Goal: Task Accomplishment & Management: Manage account settings

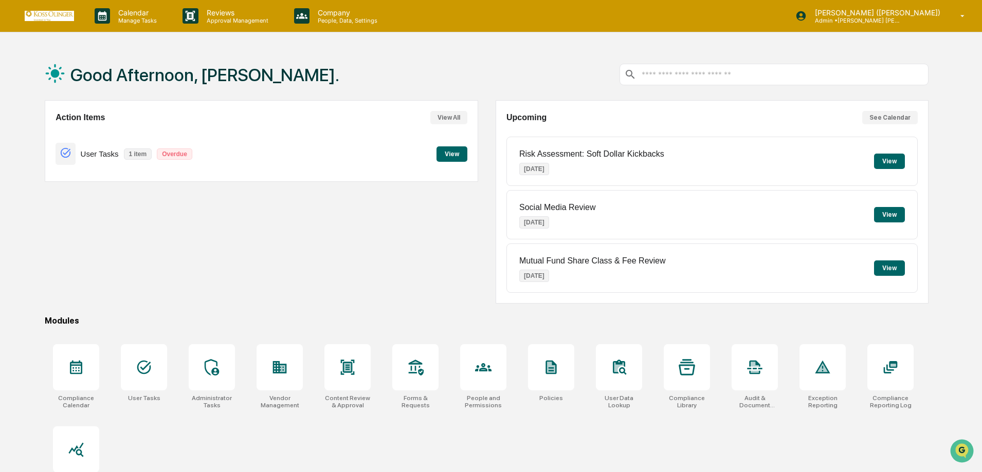
click at [448, 152] on button "View" at bounding box center [451, 153] width 31 height 15
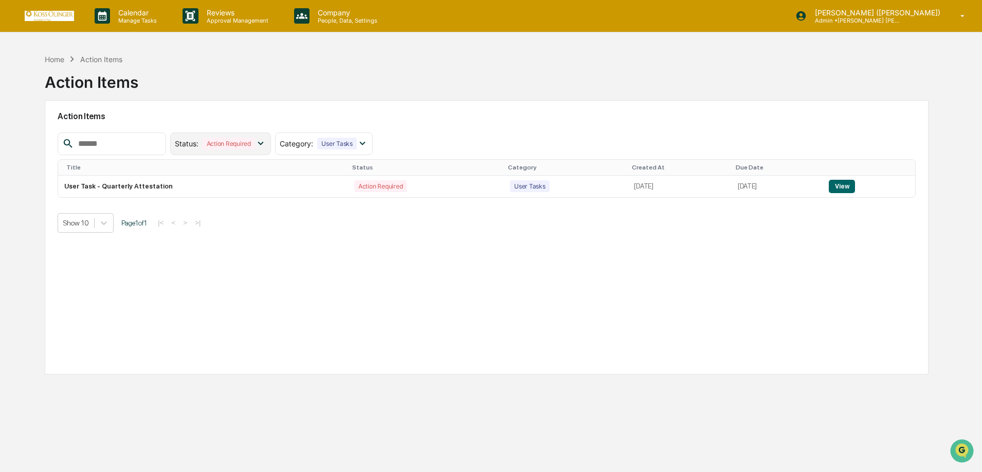
click at [266, 141] on icon at bounding box center [260, 143] width 11 height 11
click at [188, 213] on div at bounding box center [183, 209] width 9 height 9
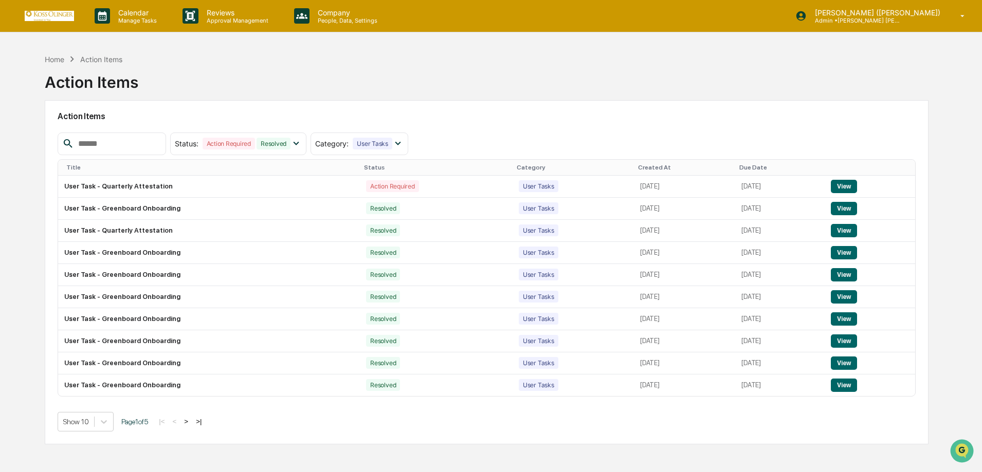
scroll to position [49, 0]
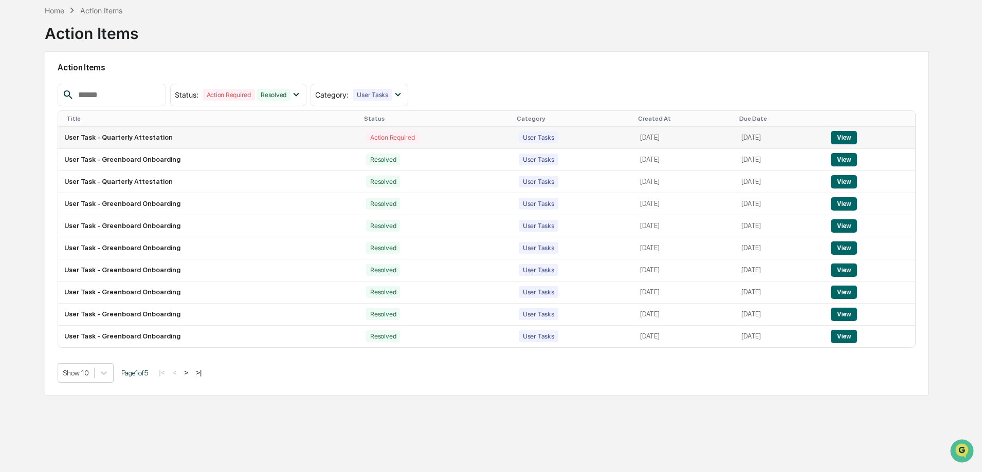
click at [842, 138] on button "View" at bounding box center [844, 137] width 26 height 13
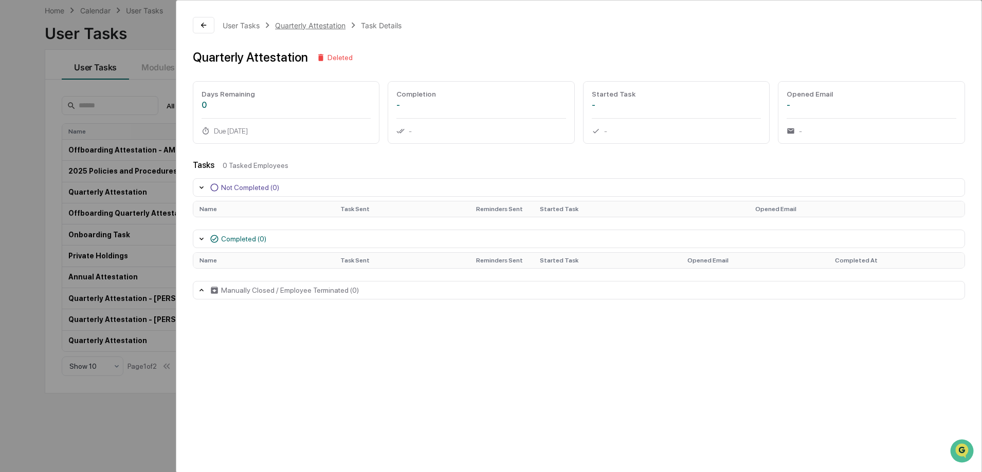
click at [320, 25] on div "Quarterly Attestation" at bounding box center [310, 25] width 70 height 9
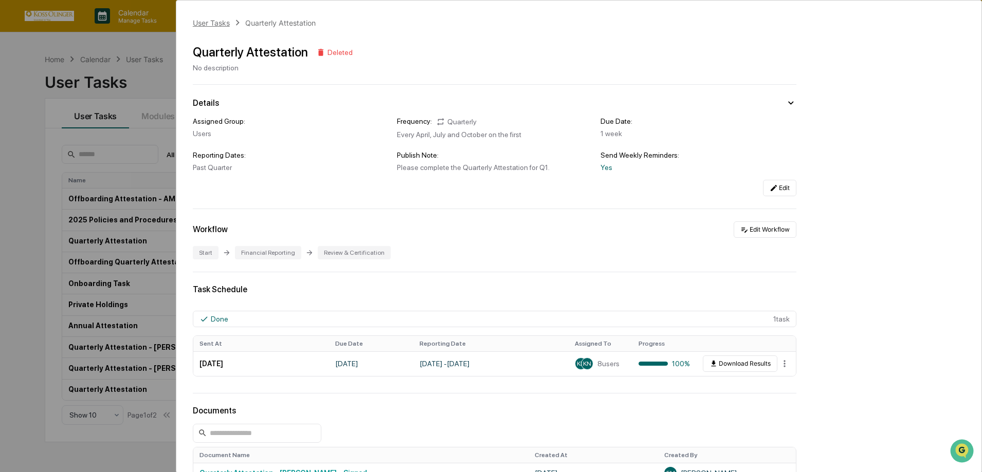
click at [214, 24] on div "User Tasks" at bounding box center [211, 23] width 37 height 9
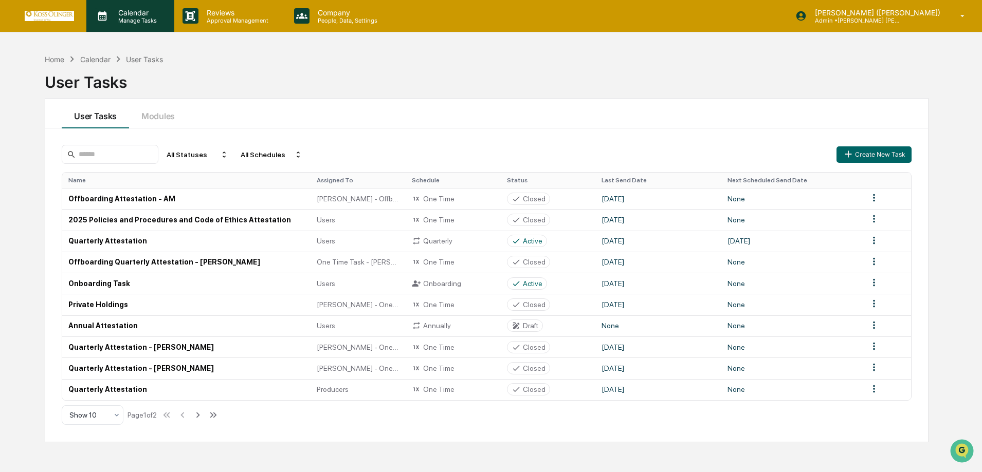
click at [124, 15] on p "Calendar" at bounding box center [136, 12] width 52 height 9
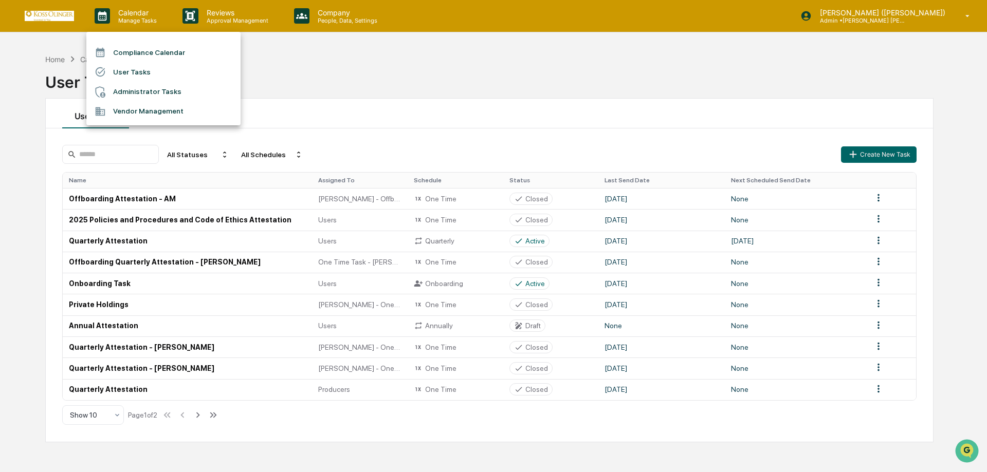
click at [60, 19] on div at bounding box center [493, 236] width 987 height 472
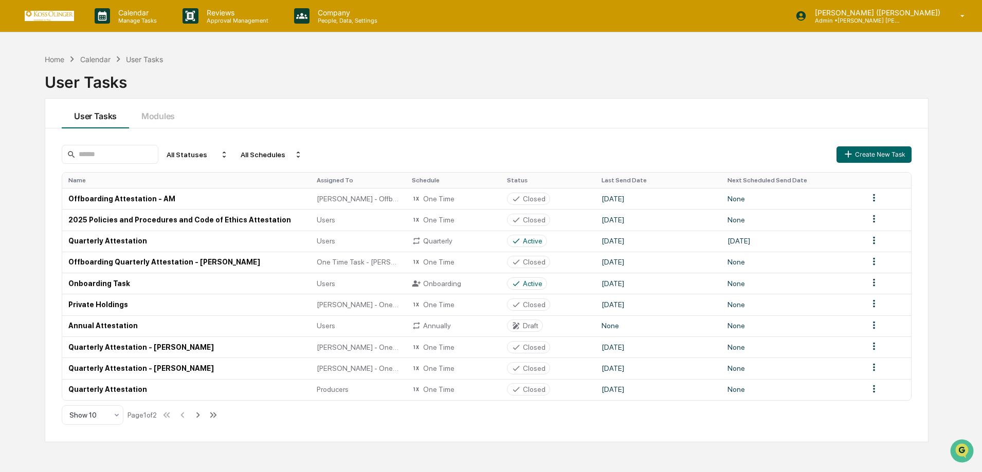
click at [47, 16] on img at bounding box center [49, 16] width 49 height 10
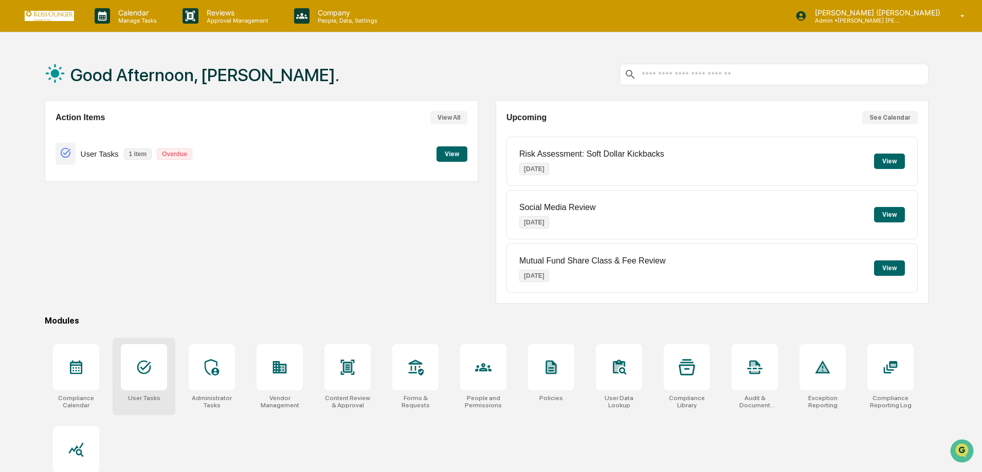
click at [148, 374] on icon at bounding box center [144, 367] width 16 height 16
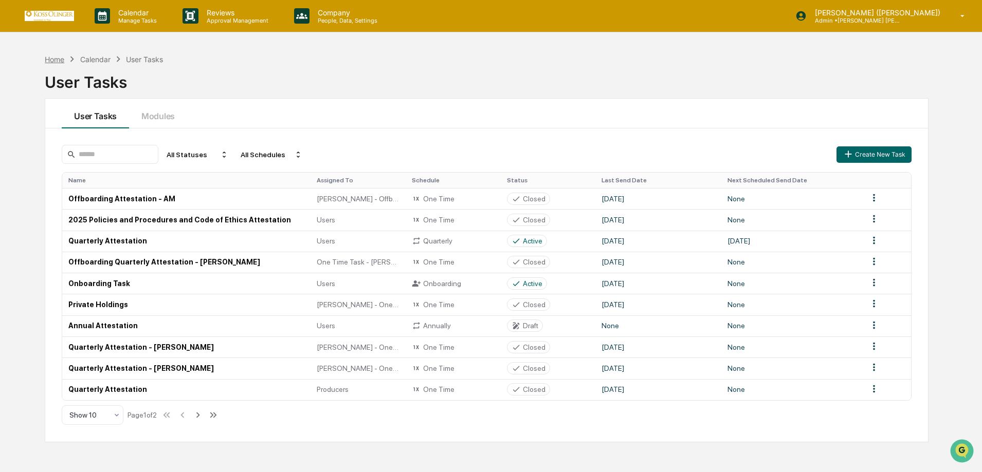
click at [59, 57] on div "Home" at bounding box center [55, 59] width 20 height 9
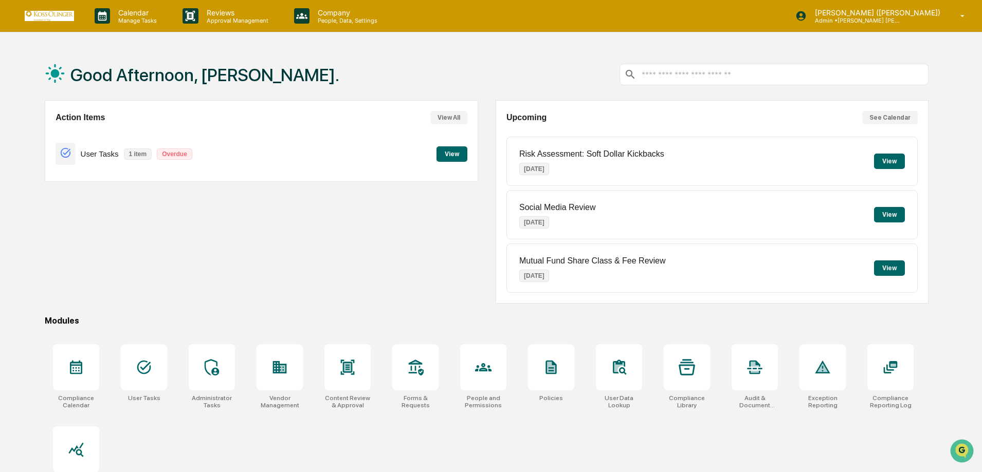
click at [450, 151] on button "View" at bounding box center [451, 153] width 31 height 15
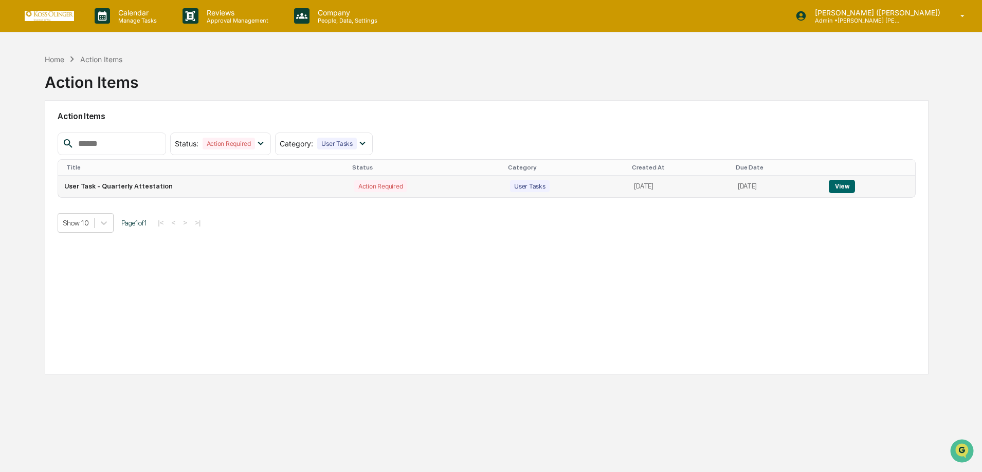
click at [840, 186] on button "View" at bounding box center [841, 186] width 26 height 13
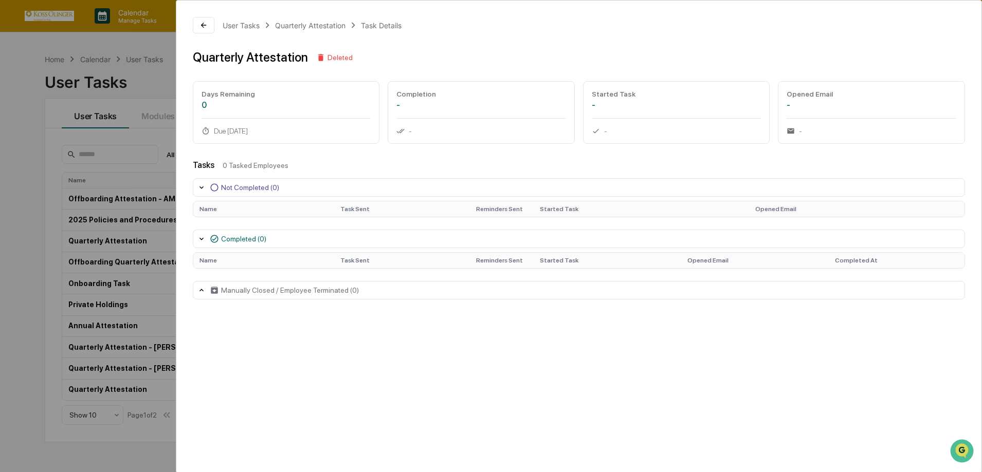
scroll to position [49, 0]
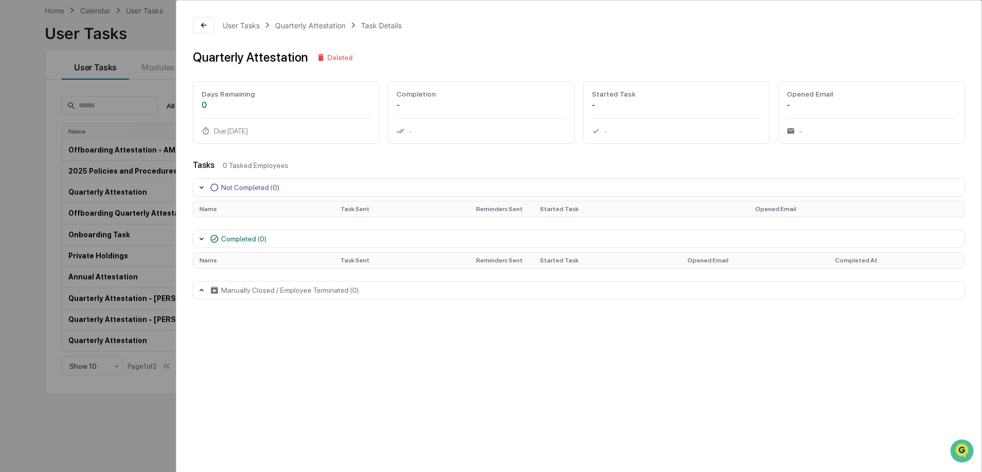
click at [205, 292] on icon at bounding box center [201, 290] width 8 height 8
click at [203, 291] on icon at bounding box center [201, 290] width 8 height 8
click at [198, 233] on div "Completed (0)" at bounding box center [579, 239] width 772 height 19
click at [204, 190] on icon at bounding box center [201, 187] width 8 height 8
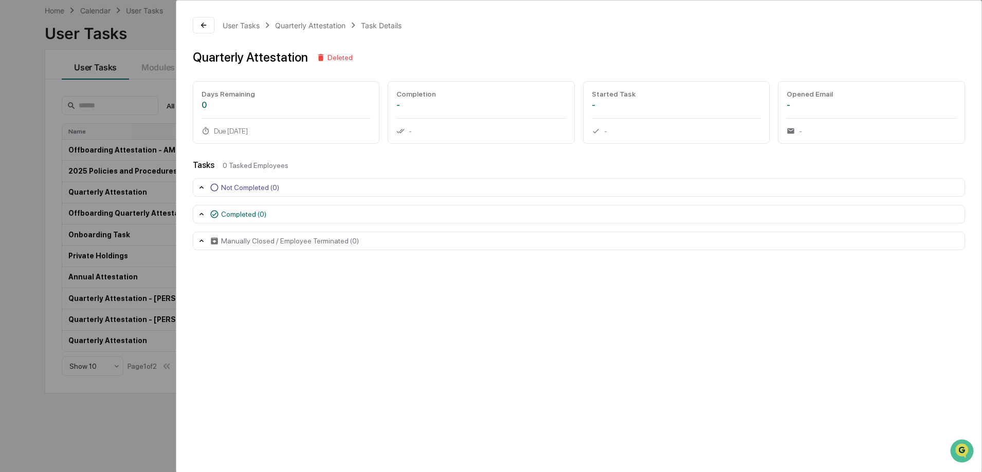
scroll to position [0, 0]
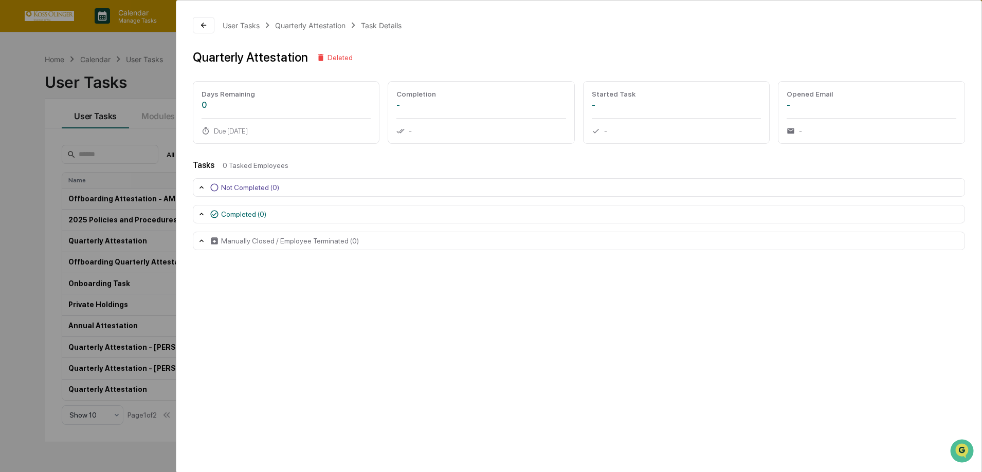
click at [118, 45] on div "User Tasks Quarterly Attestation Task Details Quarterly Attestation Deleted Day…" at bounding box center [491, 236] width 982 height 472
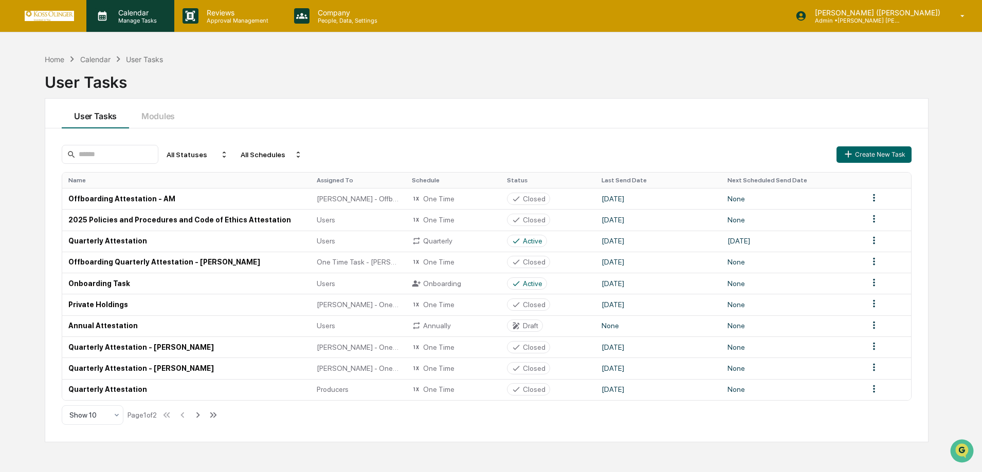
click at [132, 19] on p "Manage Tasks" at bounding box center [136, 20] width 52 height 7
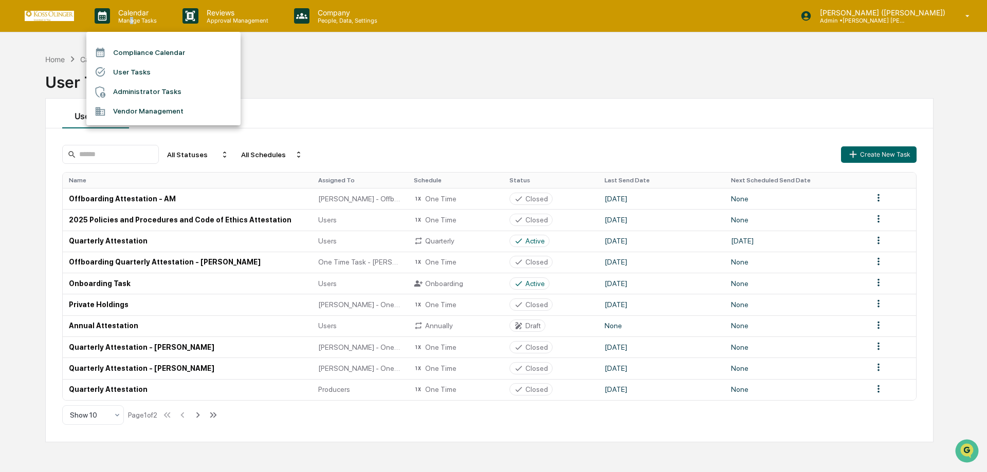
drag, startPoint x: 48, startPoint y: 14, endPoint x: 56, endPoint y: 48, distance: 34.8
click at [48, 15] on div at bounding box center [493, 236] width 987 height 472
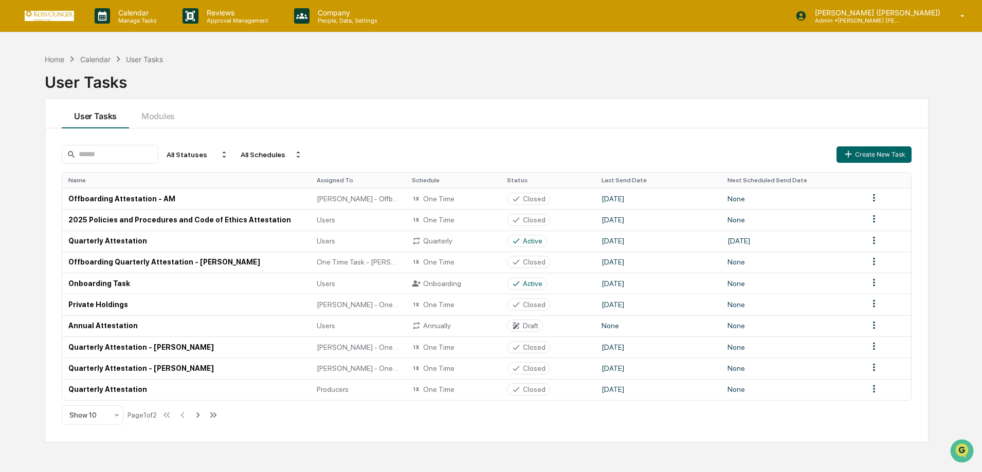
click at [62, 60] on div "Home" at bounding box center [55, 59] width 20 height 9
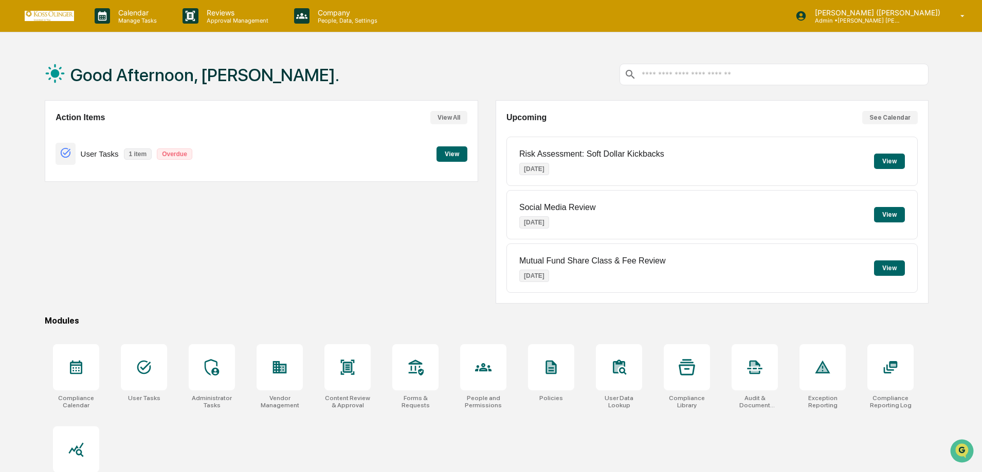
click at [451, 117] on button "View All" at bounding box center [448, 117] width 37 height 13
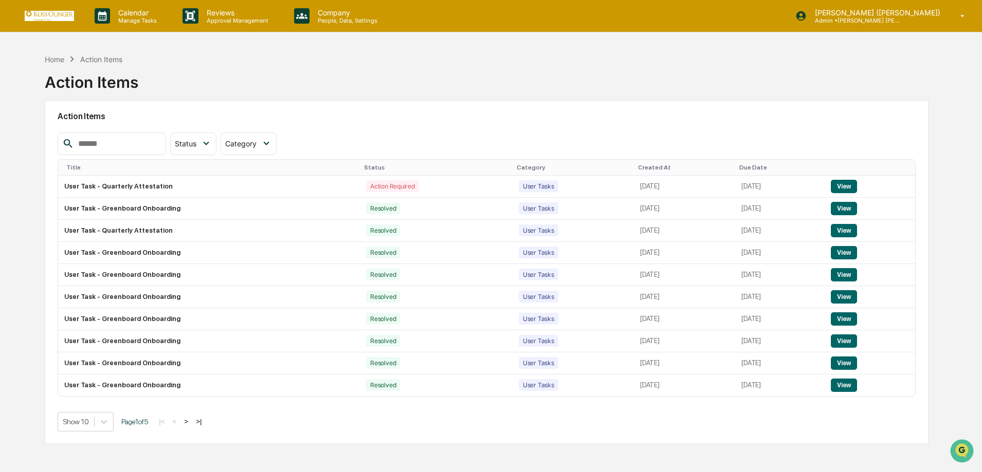
click at [40, 16] on img at bounding box center [49, 16] width 49 height 10
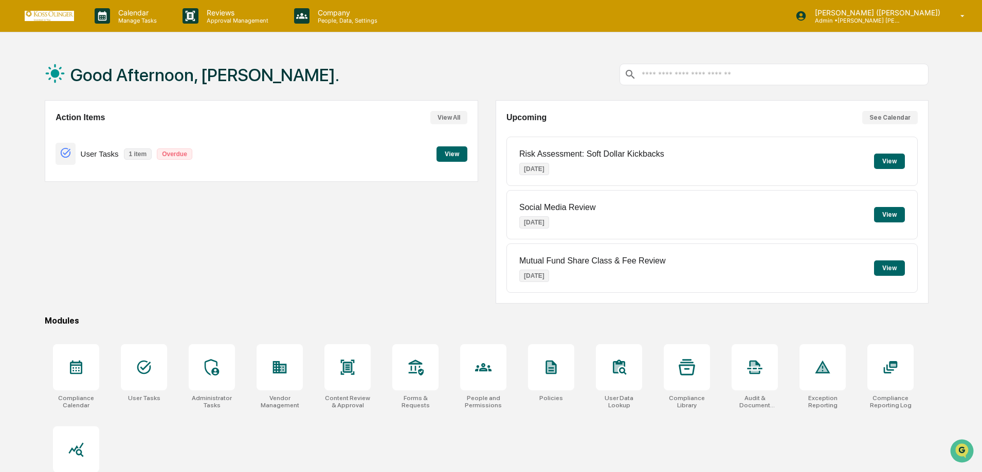
click at [451, 154] on button "View" at bounding box center [451, 153] width 31 height 15
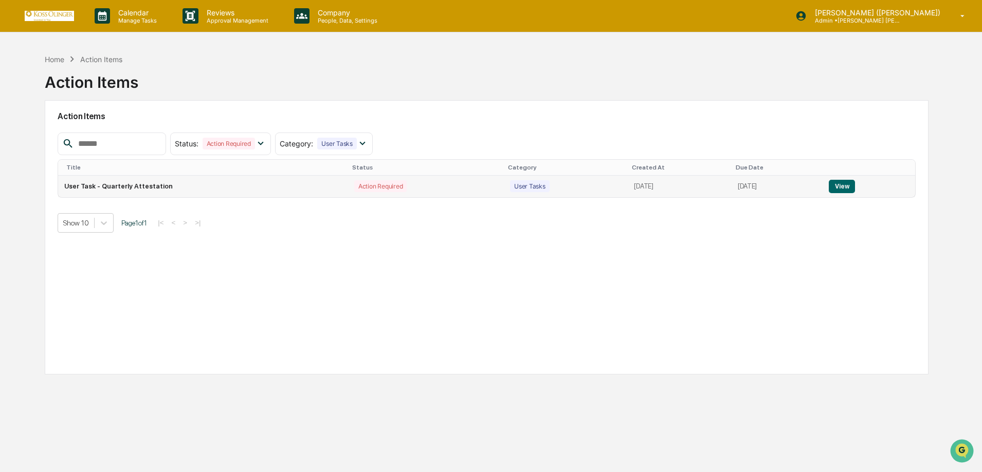
click at [844, 186] on button "View" at bounding box center [841, 186] width 26 height 13
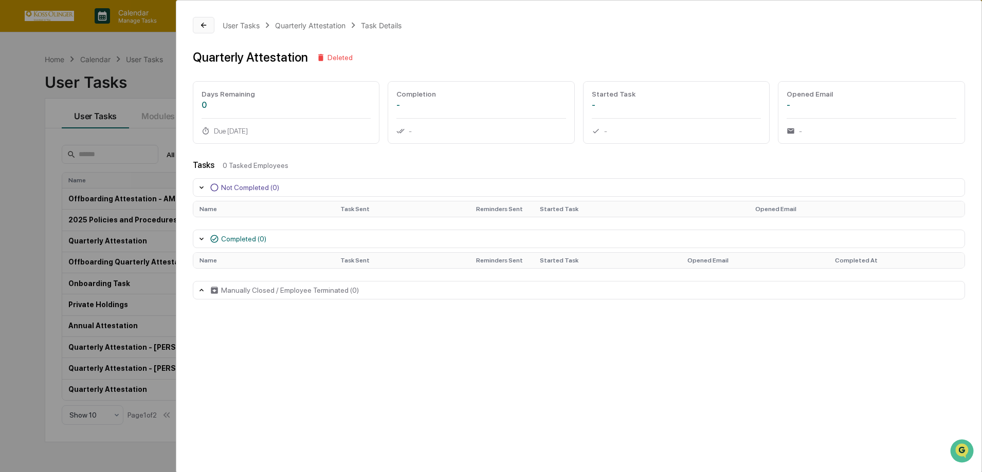
click at [202, 24] on icon at bounding box center [203, 25] width 5 height 5
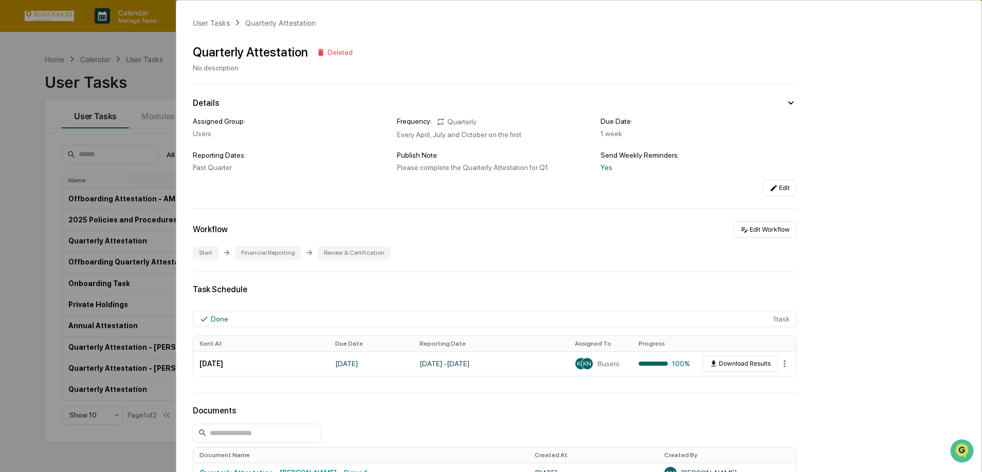
click at [318, 53] on icon at bounding box center [321, 52] width 6 height 7
click at [358, 52] on div "Quarterly Attestation Deleted No description" at bounding box center [494, 53] width 603 height 35
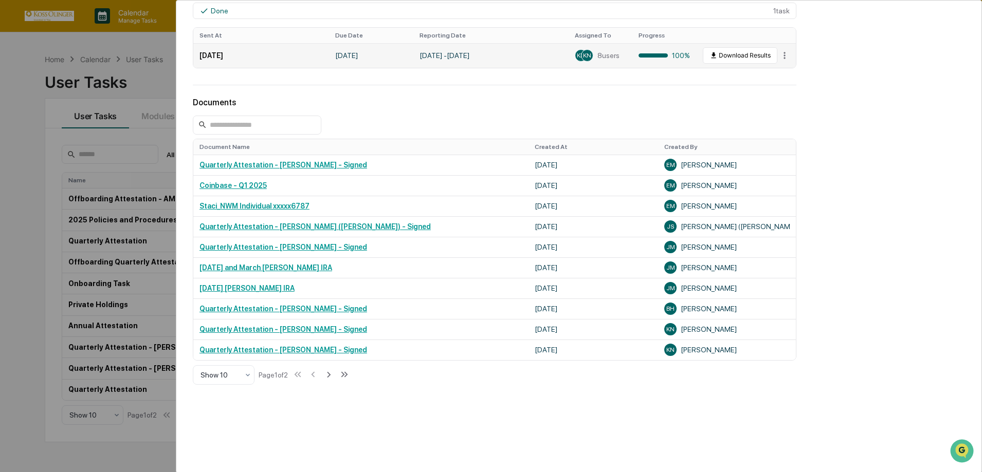
scroll to position [324, 0]
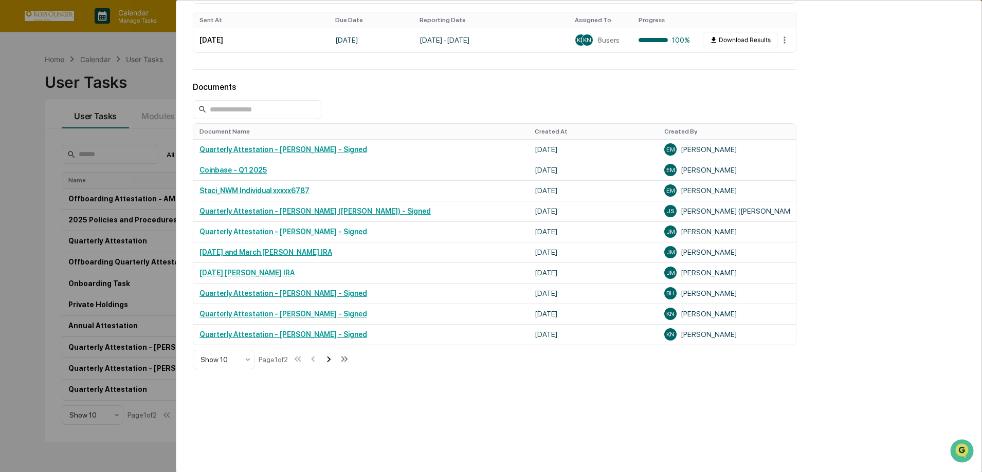
click at [331, 363] on icon at bounding box center [328, 359] width 11 height 11
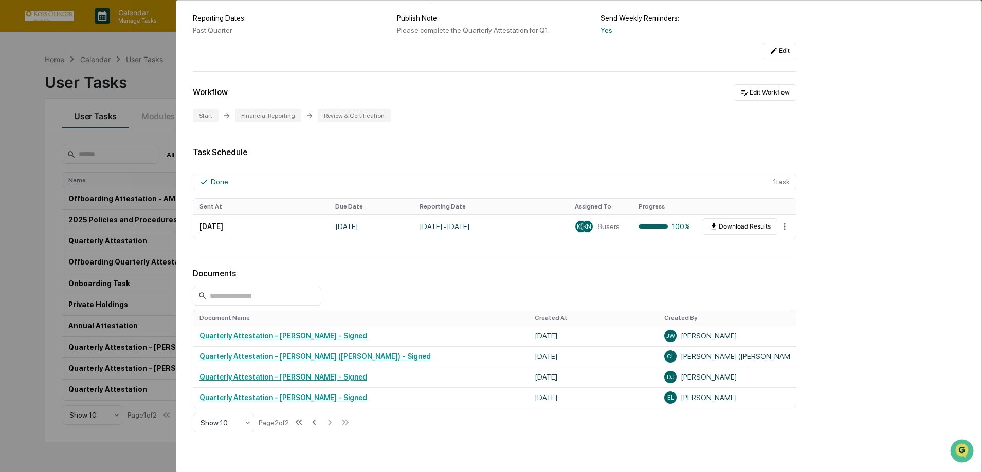
scroll to position [201, 0]
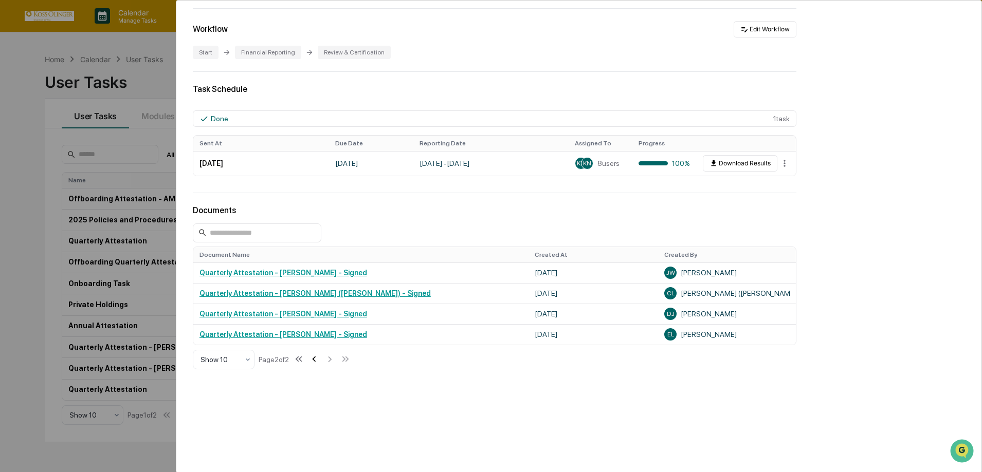
click at [316, 359] on icon at bounding box center [314, 360] width 4 height 6
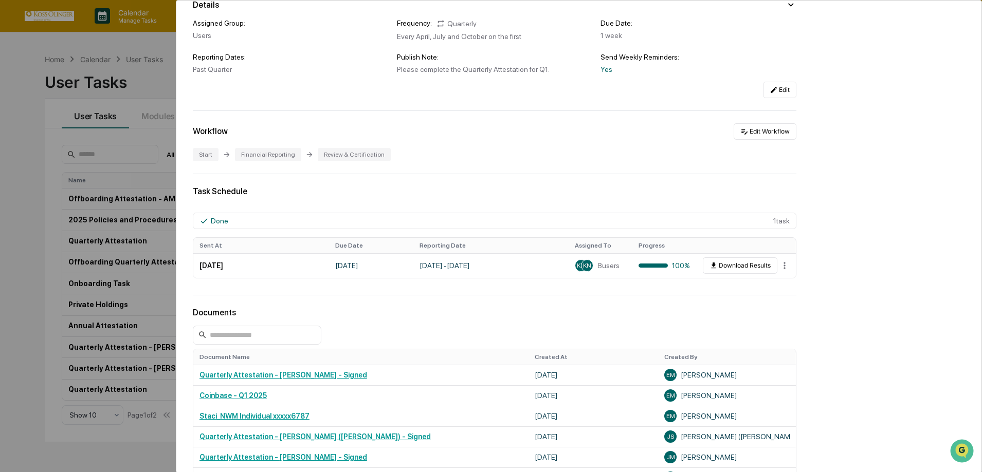
scroll to position [0, 0]
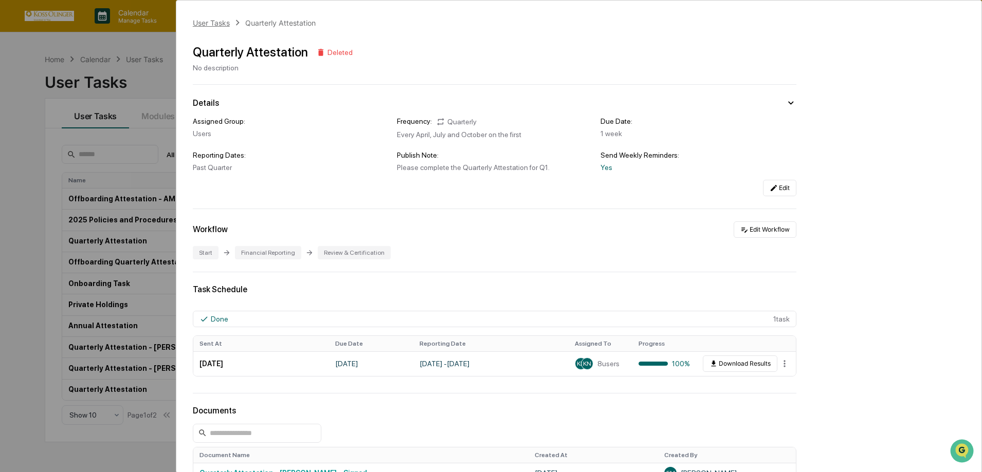
click at [215, 22] on div "User Tasks" at bounding box center [211, 23] width 37 height 9
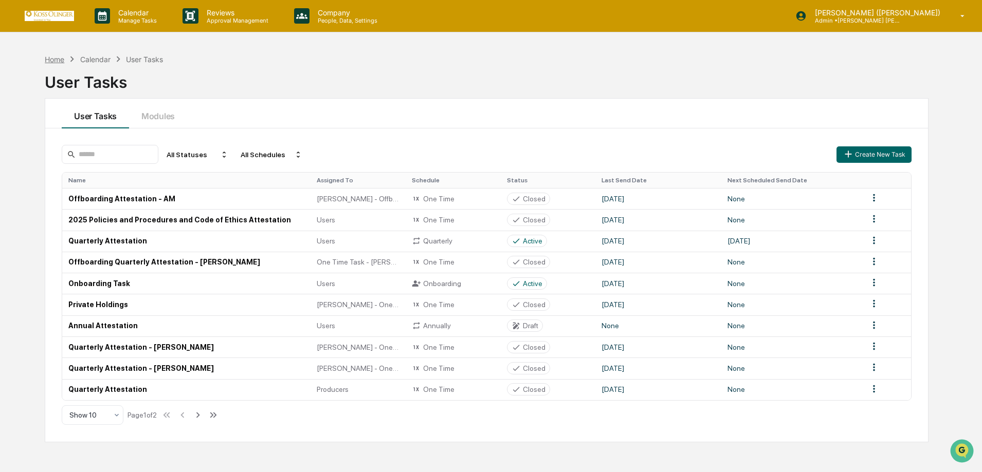
click at [51, 58] on div "Home" at bounding box center [55, 59] width 20 height 9
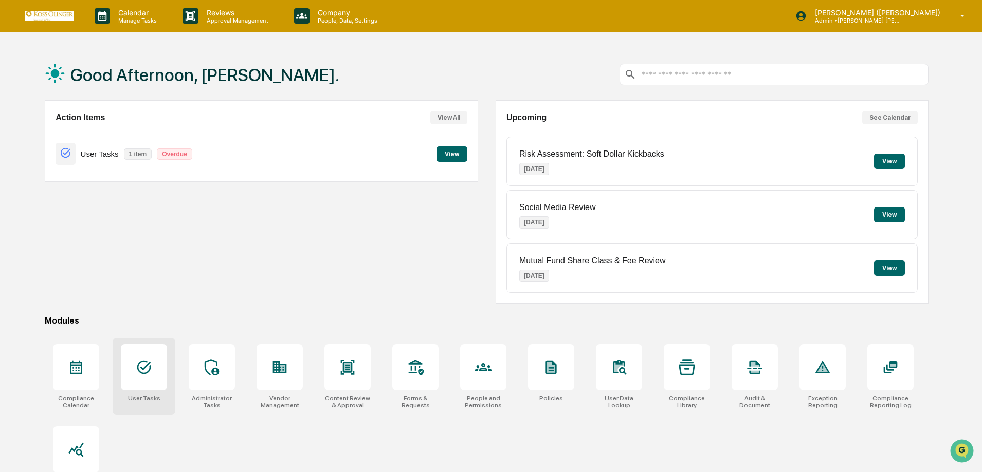
click at [156, 385] on div at bounding box center [144, 367] width 46 height 46
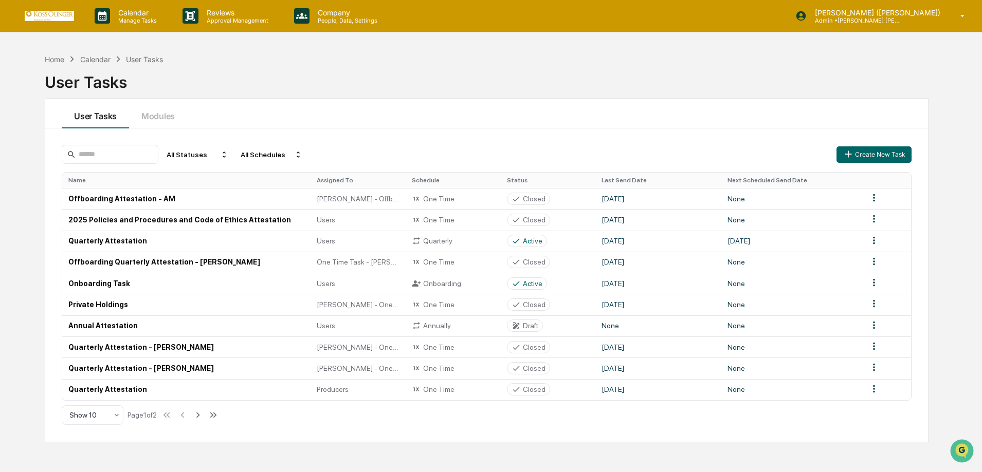
click at [362, 182] on th "Assigned To" at bounding box center [357, 180] width 95 height 15
click at [338, 182] on th "Assigned To" at bounding box center [357, 180] width 95 height 15
click at [336, 181] on th "Assigned To" at bounding box center [357, 180] width 95 height 15
click at [39, 10] on link at bounding box center [56, 16] width 62 height 32
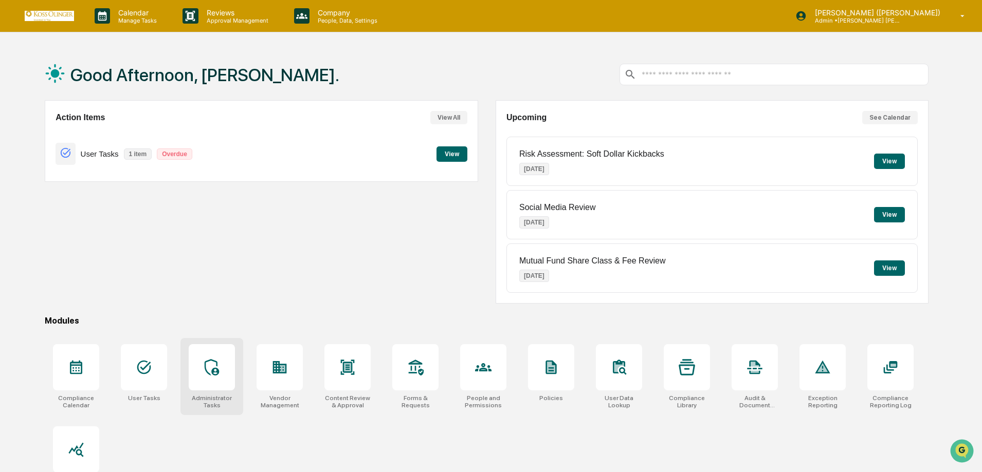
click at [215, 375] on icon at bounding box center [212, 367] width 14 height 16
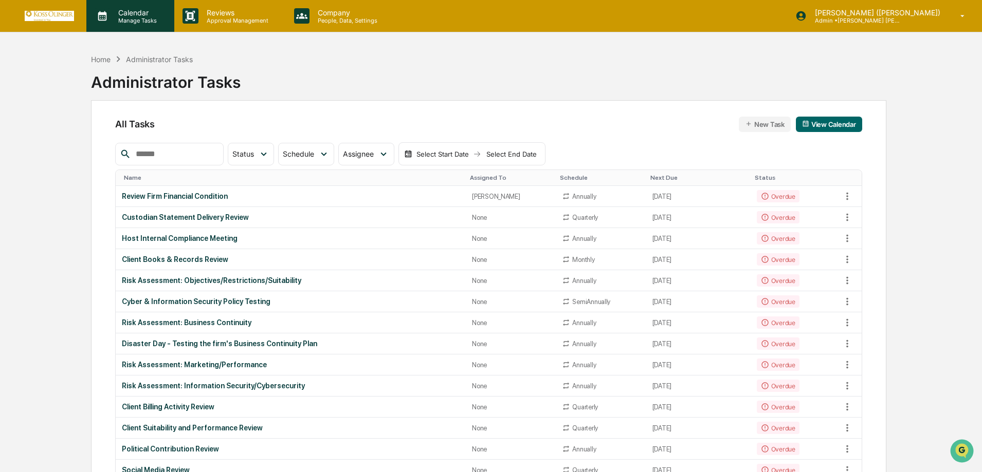
click at [134, 13] on p "Calendar" at bounding box center [136, 12] width 52 height 9
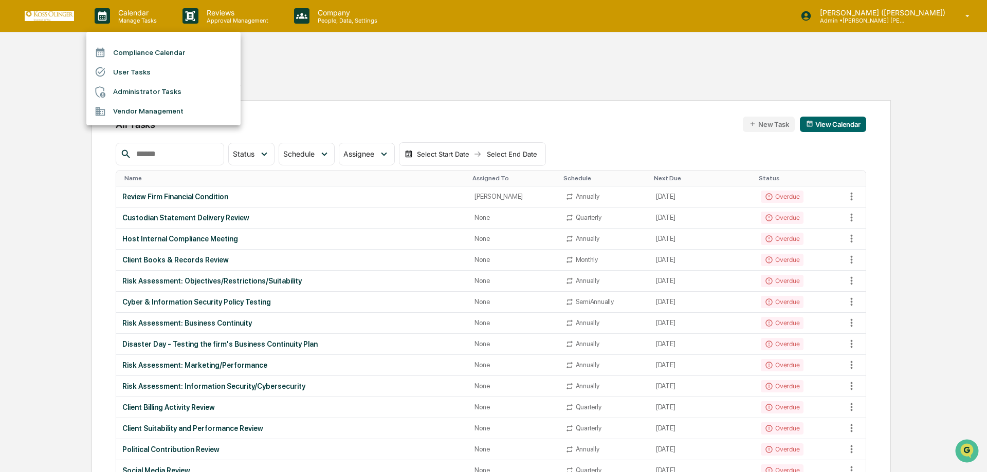
click at [20, 115] on div at bounding box center [493, 236] width 987 height 472
